Goal: Task Accomplishment & Management: Complete application form

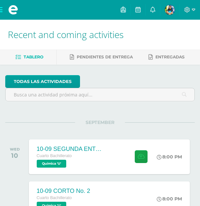
drag, startPoint x: 0, startPoint y: 0, endPoint x: 101, endPoint y: 123, distance: 159.4
click at [101, 123] on span "SEPTEMBER" at bounding box center [100, 122] width 50 height 6
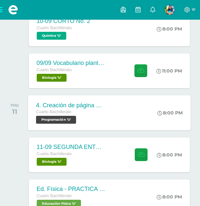
scroll to position [170, 0]
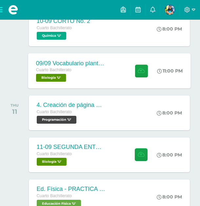
click at [80, 68] on div "Cuarto Bachillerato" at bounding box center [71, 70] width 70 height 7
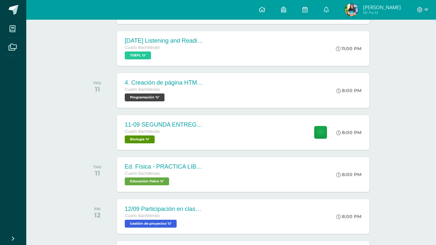
scroll to position [231, 0]
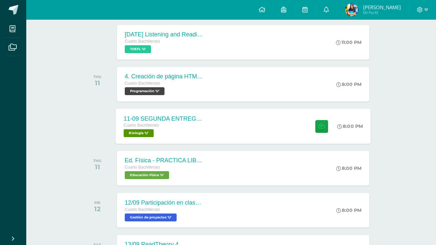
click at [206, 122] on div "11-09 SEGUNDA ENTREGA DE GUÍA Cuarto Bachillerato Biología 'U'" at bounding box center [162, 126] width 95 height 35
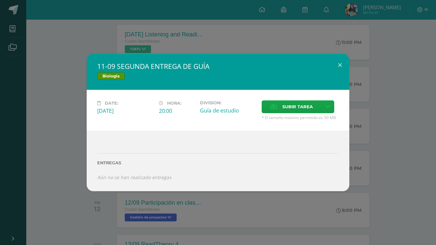
click at [206, 185] on div "Entregas Aún no se han realizado entregas ¿Deseas retirar la entrega ? Esta acc…" at bounding box center [218, 161] width 262 height 60
click at [206, 197] on div "11-09 SEGUNDA ENTREGA DE GUÍA Biología Date: Thursday 11 de September Hora: 20:…" at bounding box center [218, 122] width 436 height 245
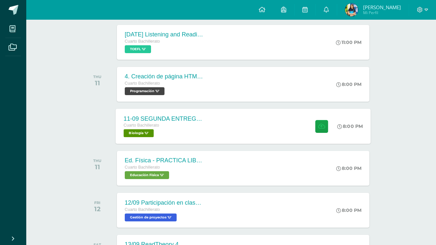
click at [207, 139] on div "11-09 SEGUNDA ENTREGA DE GUÍA Cuarto Bachillerato Biología 'U'" at bounding box center [162, 126] width 95 height 35
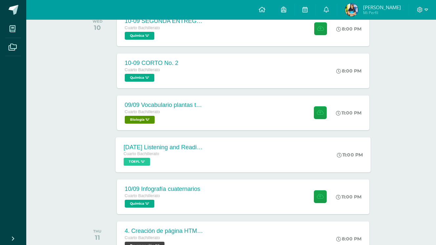
scroll to position [122, 0]
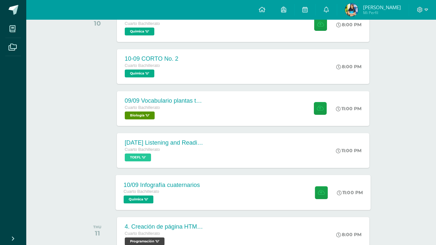
click at [219, 187] on div "10/09 Infografía cuaternarios Cuarto Bachillerato Química 'U' 11:00 PM 10/09 In…" at bounding box center [242, 192] width 255 height 35
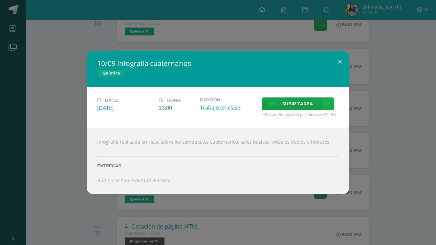
click at [330, 106] on link at bounding box center [327, 103] width 13 height 13
click at [323, 116] on link "Subir enlace" at bounding box center [305, 118] width 66 height 10
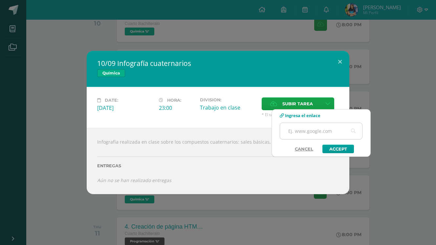
click at [323, 123] on input "text" at bounding box center [321, 131] width 82 height 16
paste input "https://www.canva.com/design/DAGylSRKynM/awE8iSx4K5AhlRUWKSlcow/edit?utm_conten…"
type input "https://www.canva.com/design/DAGylSRKynM/awE8iSx4K5AhlRUWKSlcow/edit?utm_conten…"
click at [334, 148] on link "Accept" at bounding box center [337, 149] width 31 height 9
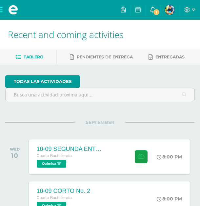
click at [150, 10] on icon at bounding box center [152, 10] width 5 height 6
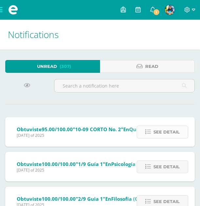
click at [163, 133] on span "See detail" at bounding box center [166, 132] width 26 height 12
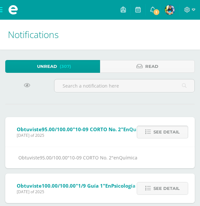
click at [163, 133] on span "See detail" at bounding box center [166, 132] width 26 height 12
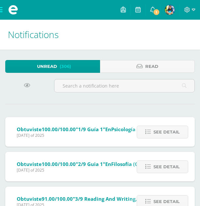
click at [170, 10] on img at bounding box center [170, 10] width 10 height 10
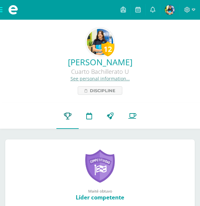
click at [66, 113] on icon at bounding box center [68, 115] width 8 height 7
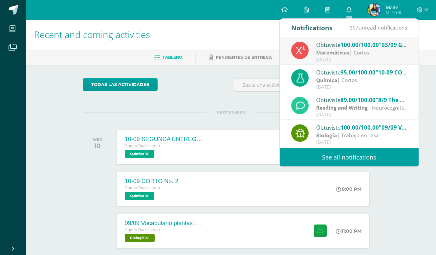
click at [355, 46] on span "100.00/100.00" at bounding box center [359, 45] width 38 height 8
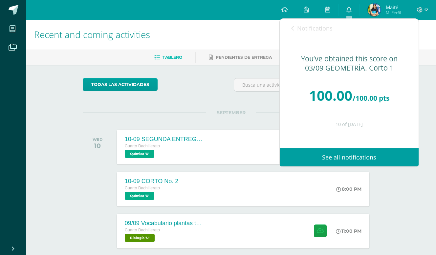
click at [308, 33] on link "Notifications" at bounding box center [311, 28] width 41 height 19
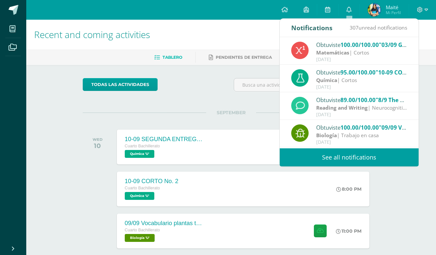
click at [229, 90] on div "todas las Actividades" at bounding box center [231, 87] width 302 height 19
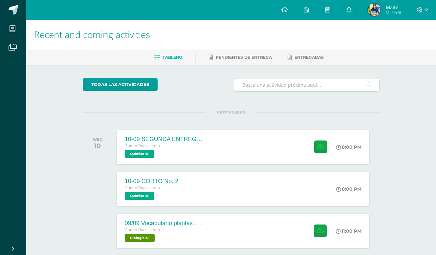
drag, startPoint x: 405, startPoint y: 5, endPoint x: 278, endPoint y: 85, distance: 149.7
click at [278, 85] on input "text" at bounding box center [306, 84] width 145 height 13
